Goal: Task Accomplishment & Management: Manage account settings

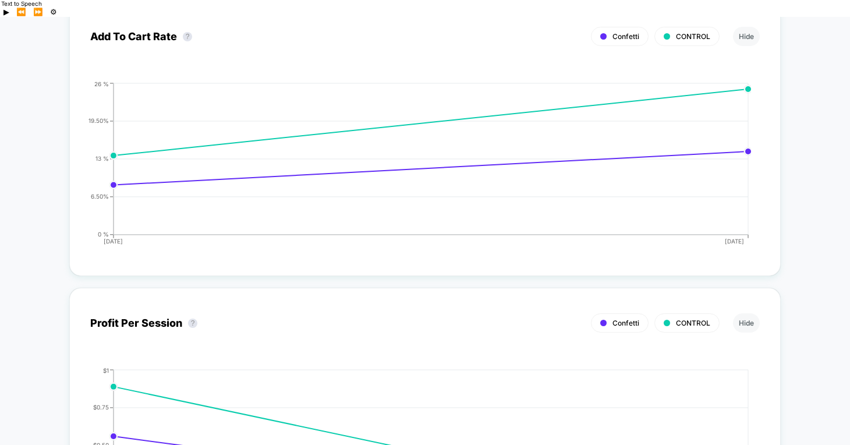
scroll to position [1832, 0]
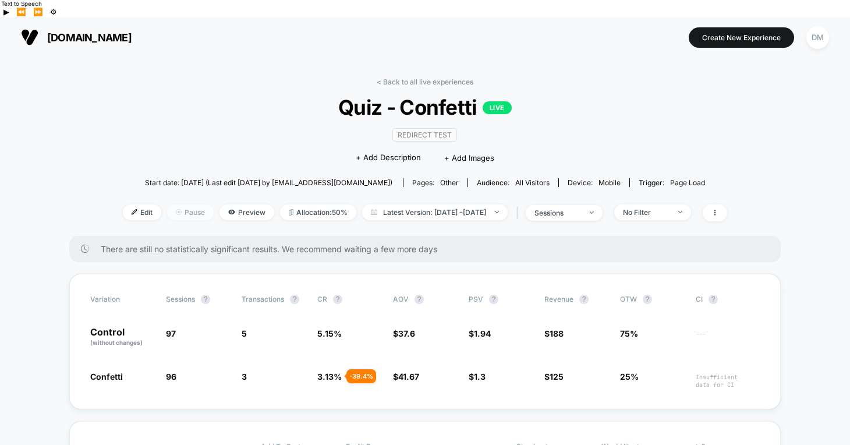
click at [169, 204] on span "Pause" at bounding box center [190, 212] width 47 height 16
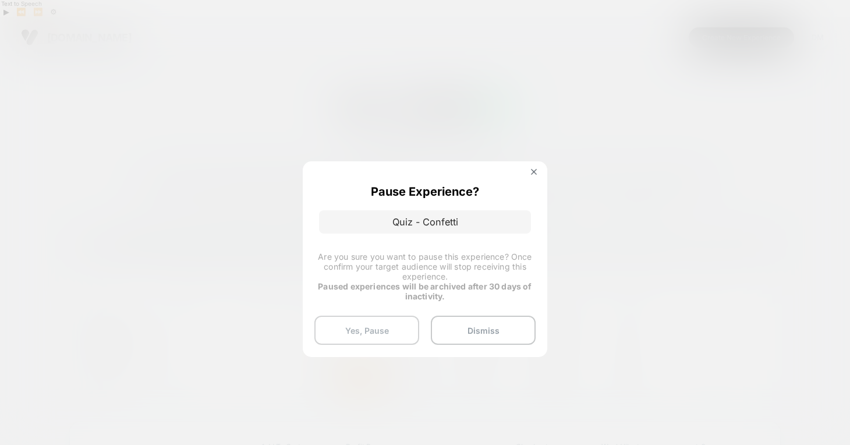
click at [352, 328] on button "Yes, Pause" at bounding box center [367, 330] width 105 height 29
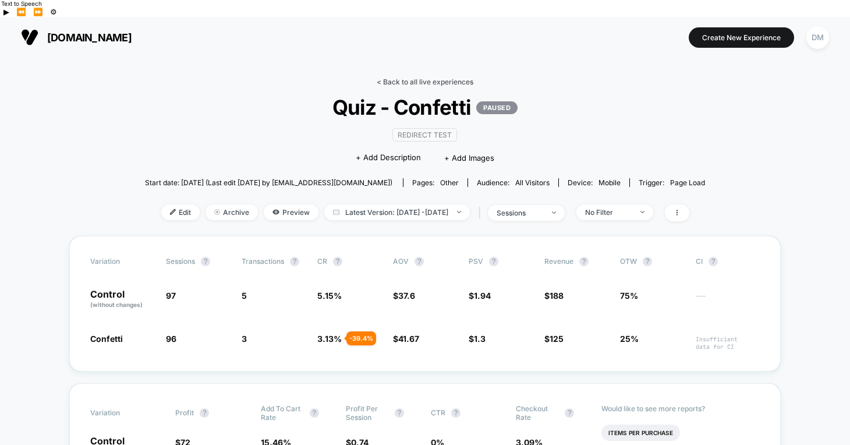
click at [430, 77] on link "< Back to all live experiences" at bounding box center [425, 81] width 97 height 9
